Goal: Information Seeking & Learning: Find specific fact

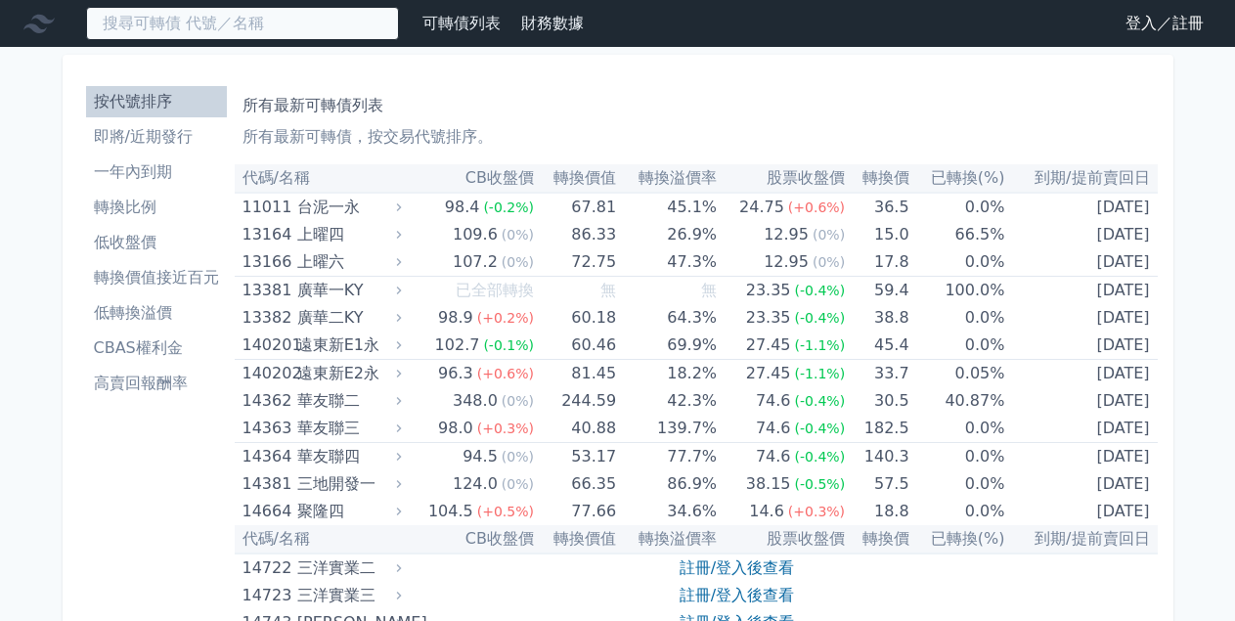
click at [218, 22] on input at bounding box center [242, 23] width 313 height 33
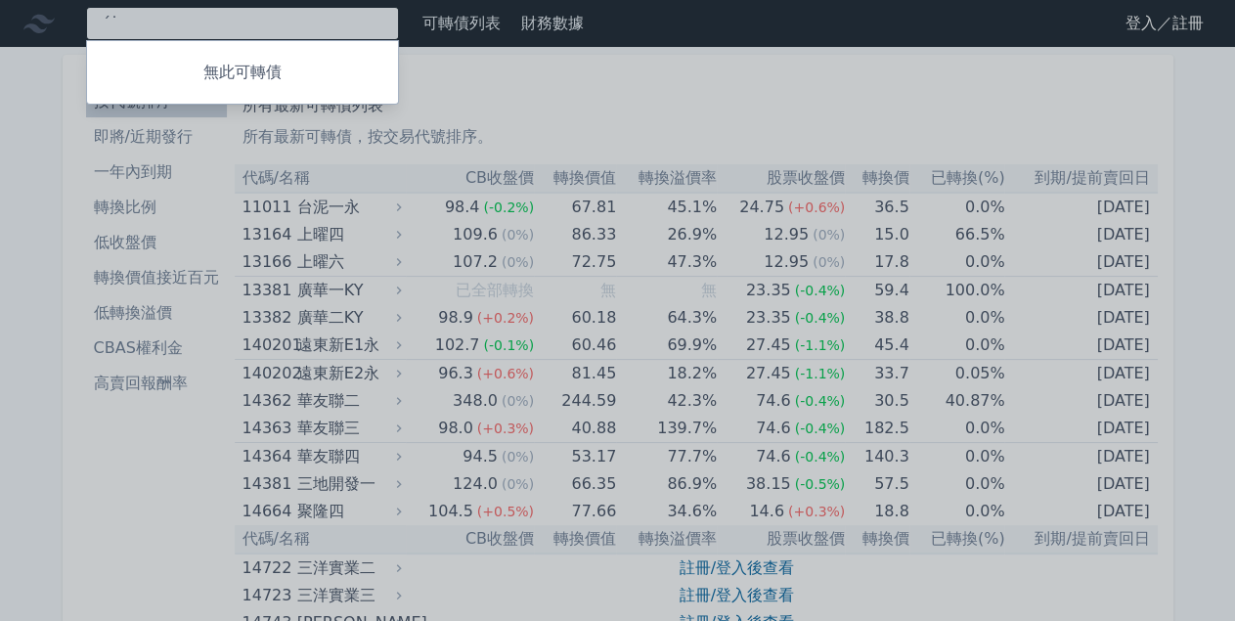
type input "ˊ"
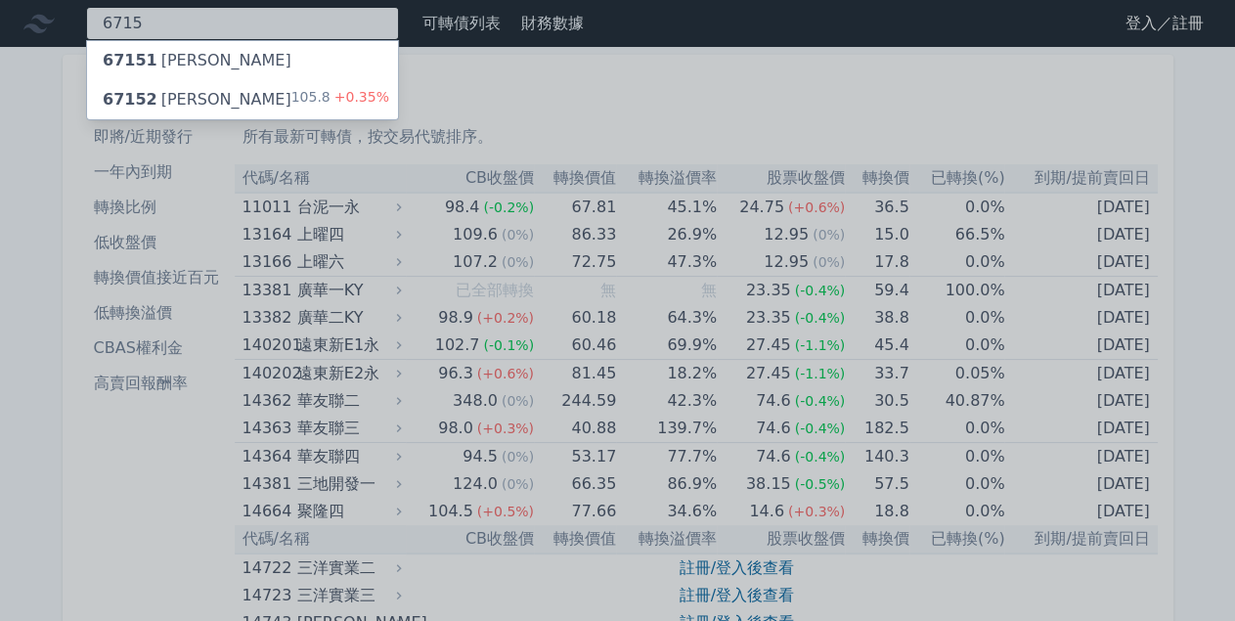
type input "6715"
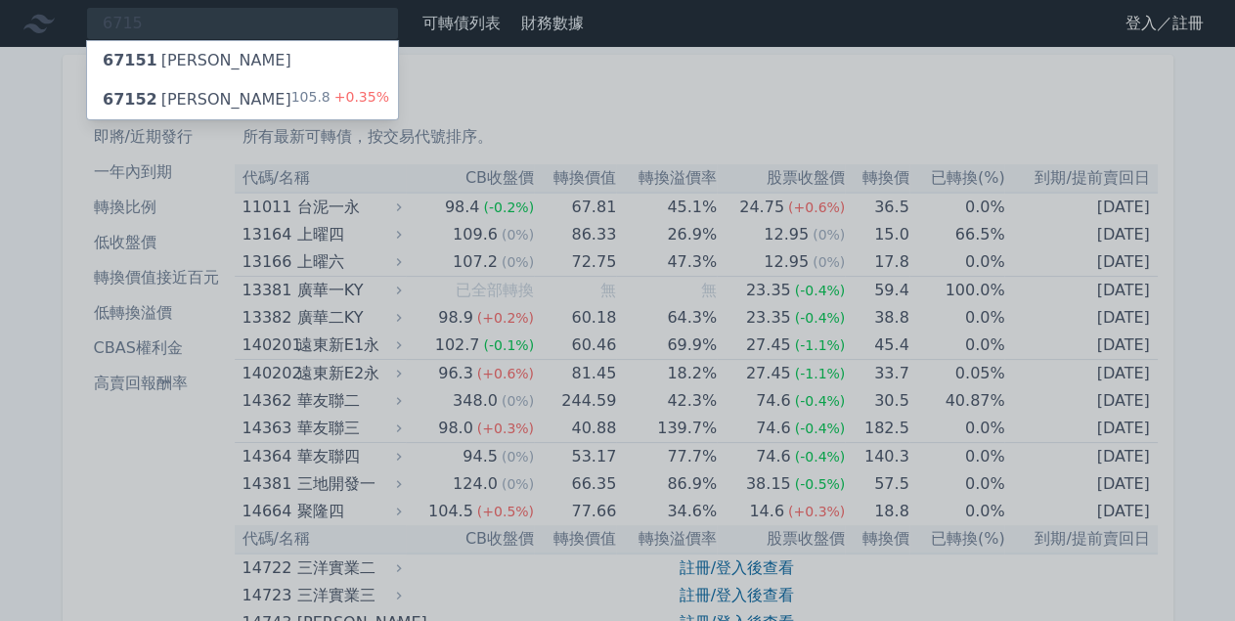
click at [236, 87] on div "67152 嘉基二 105.8 +0.35%" at bounding box center [242, 99] width 311 height 39
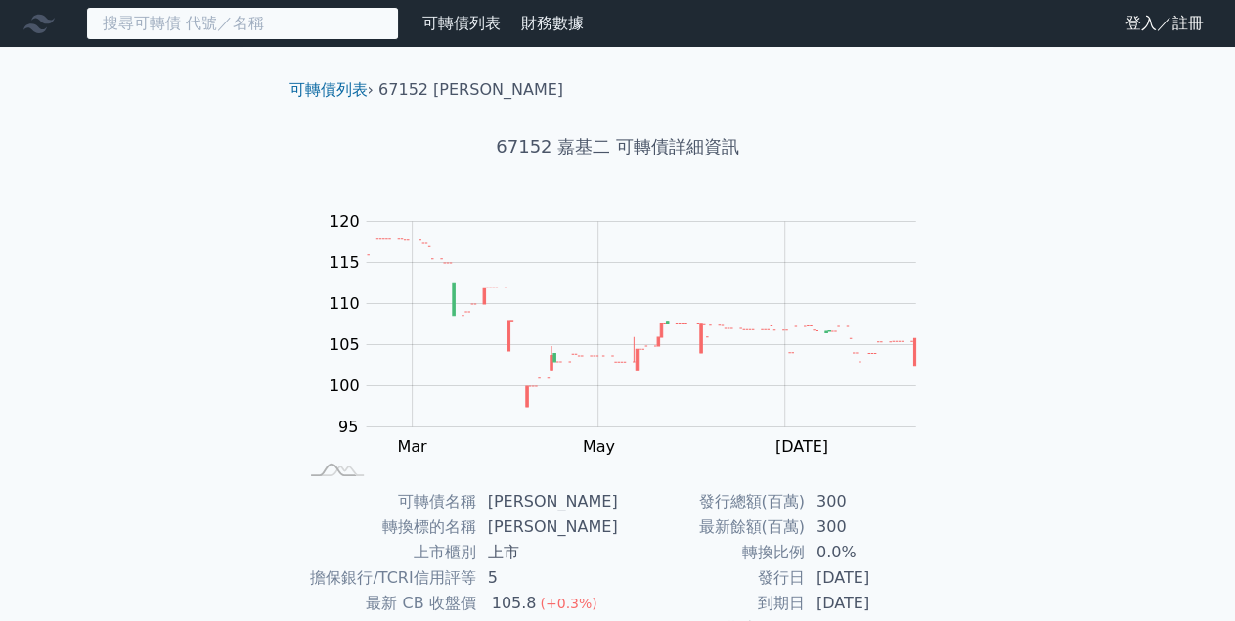
click at [200, 32] on input at bounding box center [242, 23] width 313 height 33
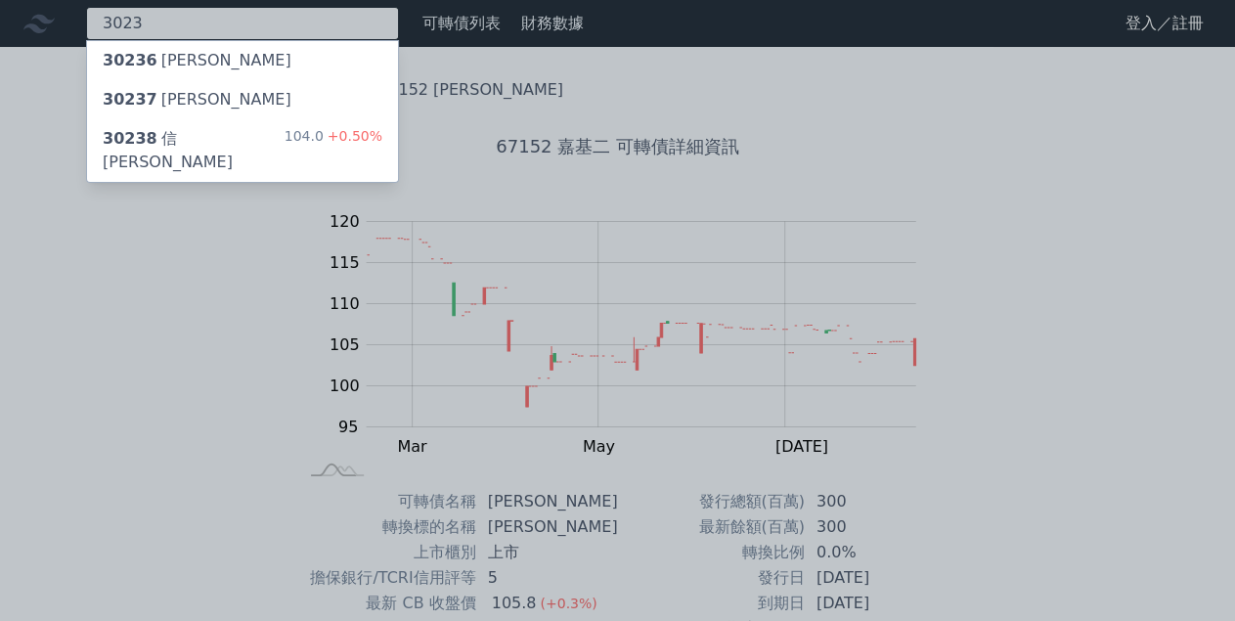
type input "3023"
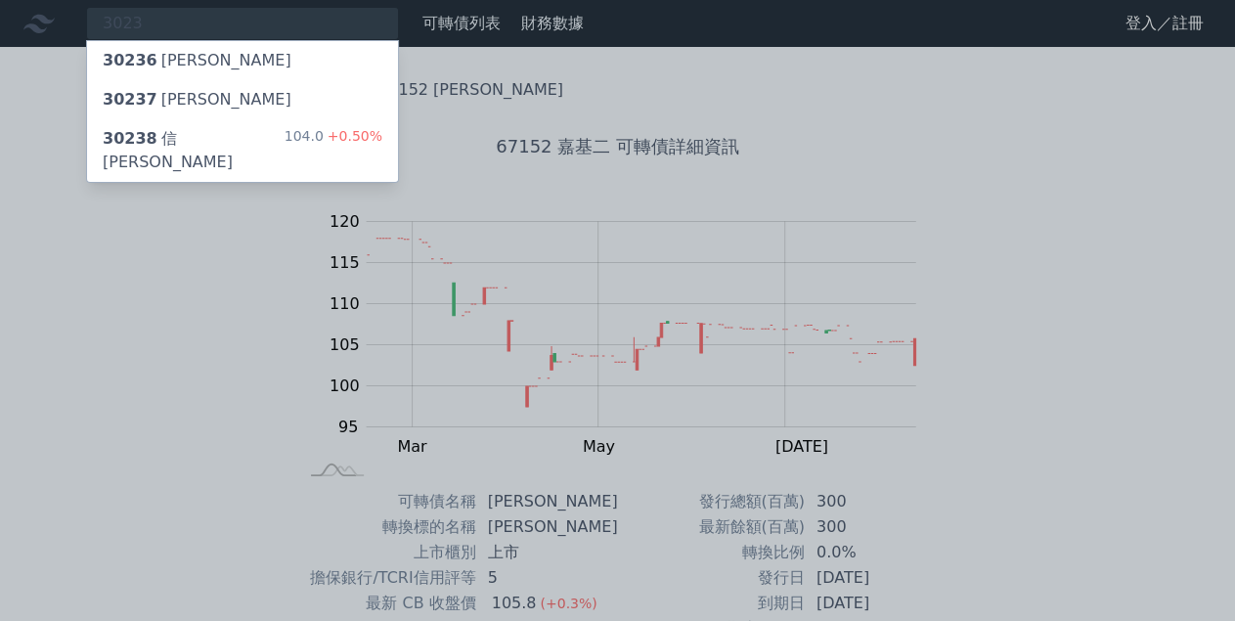
click at [242, 133] on div "30238 信邦八 104.0 +0.50%" at bounding box center [242, 150] width 311 height 63
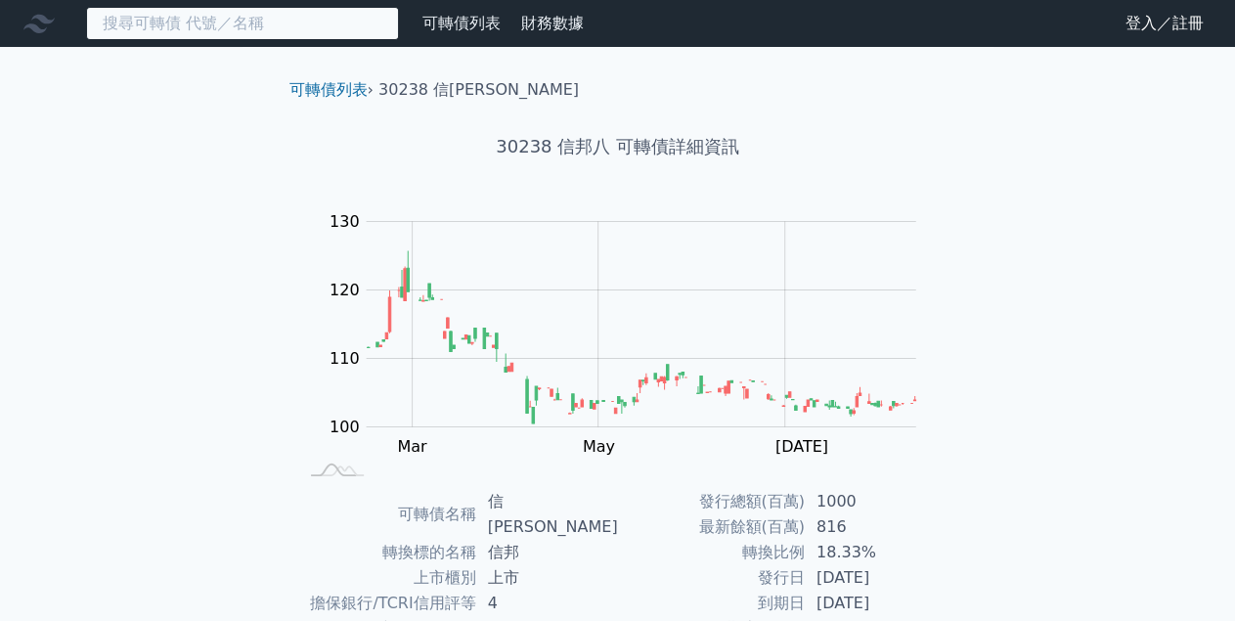
click at [195, 24] on input at bounding box center [242, 23] width 313 height 33
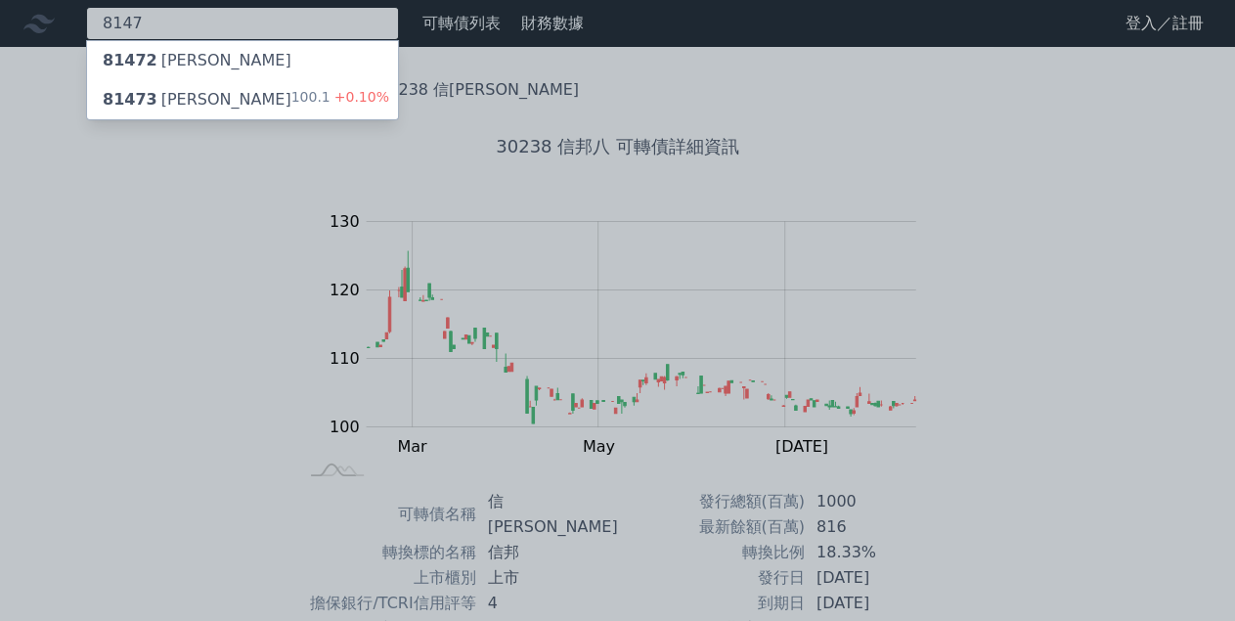
type input "8147"
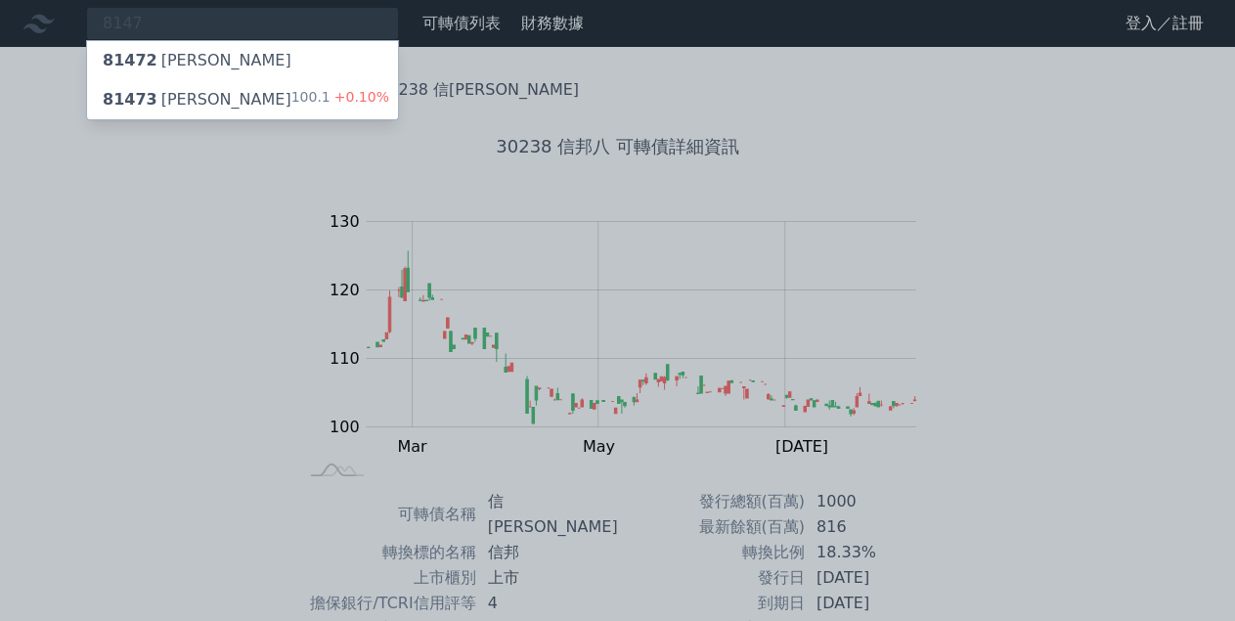
click at [223, 89] on div "81473 正淩三 100.1 +0.10%" at bounding box center [242, 99] width 311 height 39
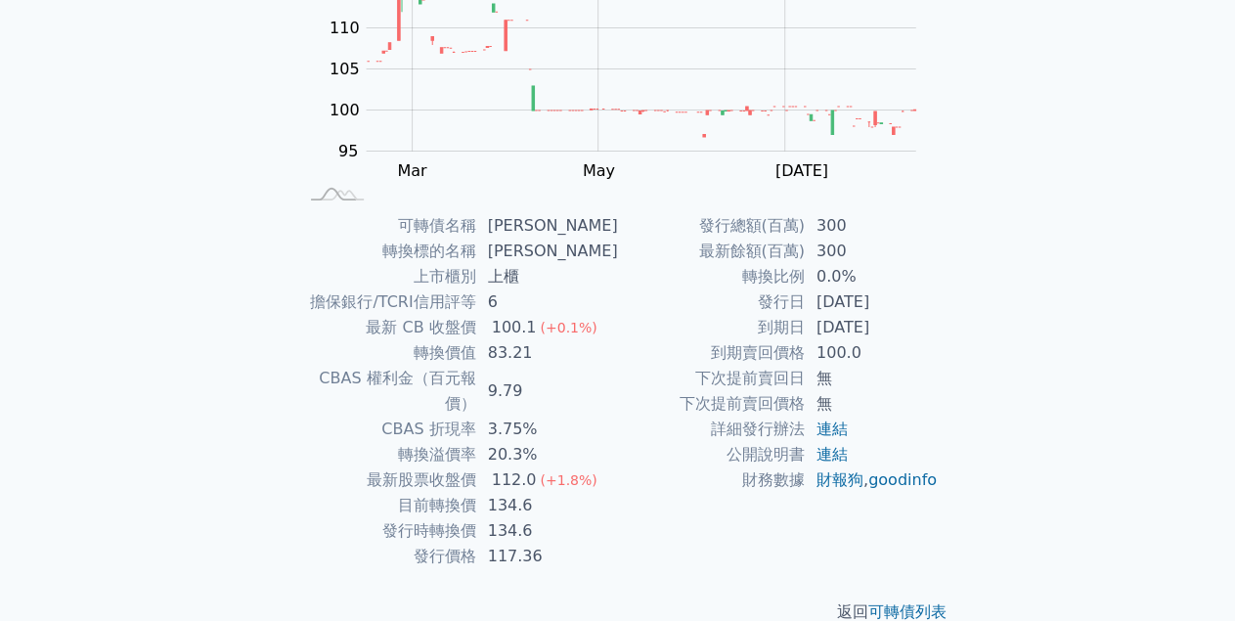
scroll to position [277, 0]
